Goal: Task Accomplishment & Management: Manage account settings

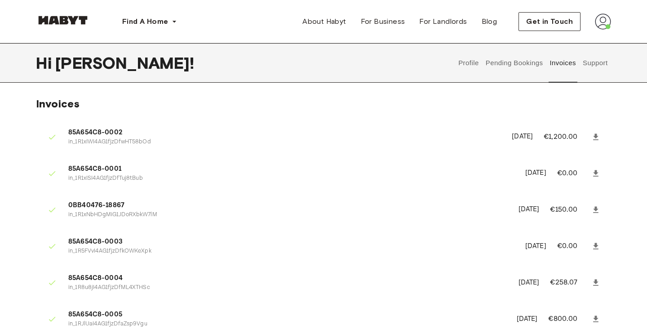
scroll to position [2, 0]
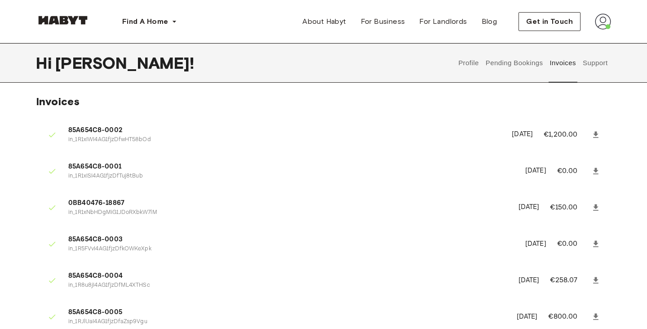
click at [463, 68] on button "Profile" at bounding box center [468, 63] width 23 height 40
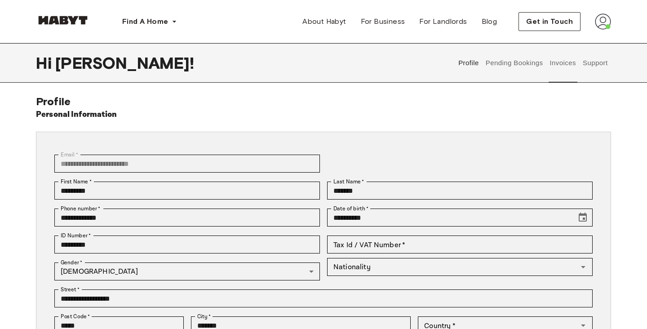
type input "*******"
type input "**"
click at [498, 62] on button "Pending Bookings" at bounding box center [514, 63] width 60 height 40
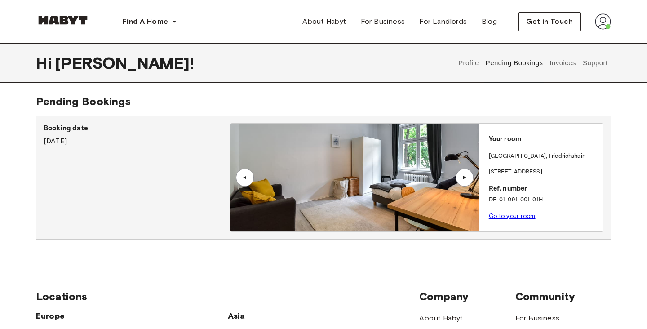
click at [473, 175] on div "▲" at bounding box center [464, 177] width 18 height 18
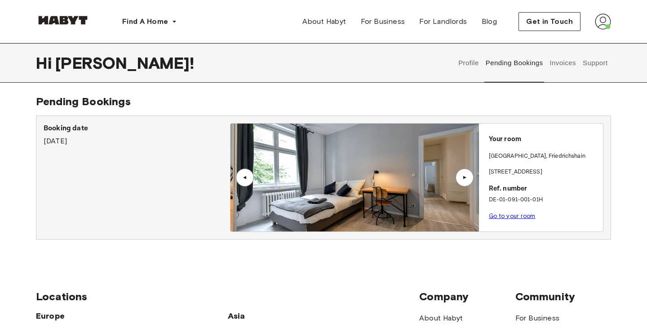
click at [473, 175] on div "▲" at bounding box center [464, 177] width 18 height 18
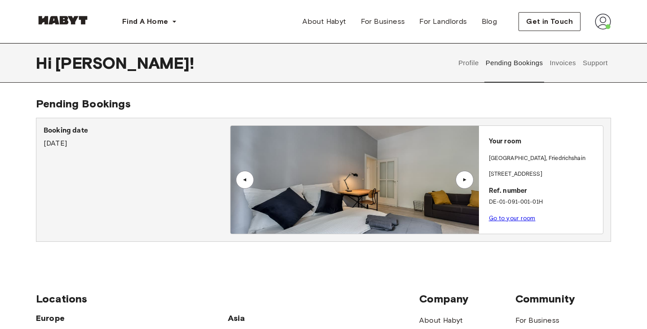
click at [556, 70] on button "Invoices" at bounding box center [562, 63] width 28 height 40
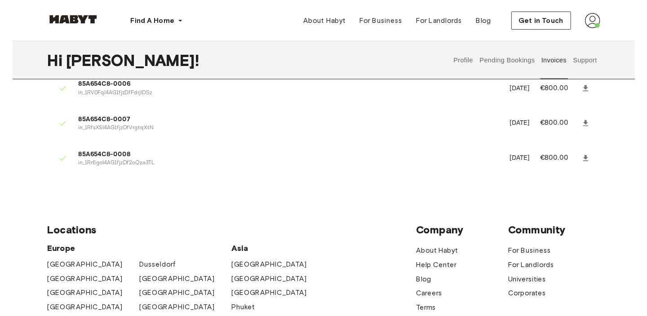
scroll to position [231, 0]
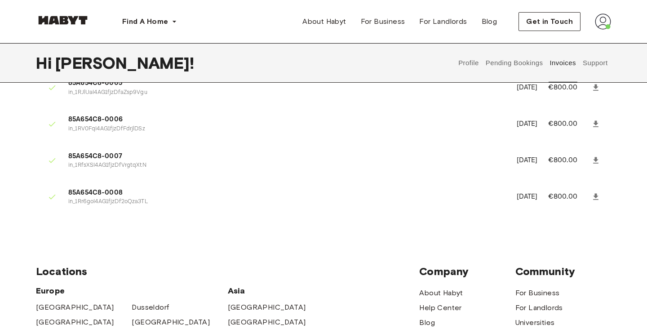
click at [604, 16] on img at bounding box center [603, 21] width 16 height 16
click at [604, 6] on div "Find A Home [GEOGRAPHIC_DATA] [GEOGRAPHIC_DATA] [GEOGRAPHIC_DATA] [GEOGRAPHIC_D…" at bounding box center [323, 21] width 575 height 43
